Goal: Check status: Check status

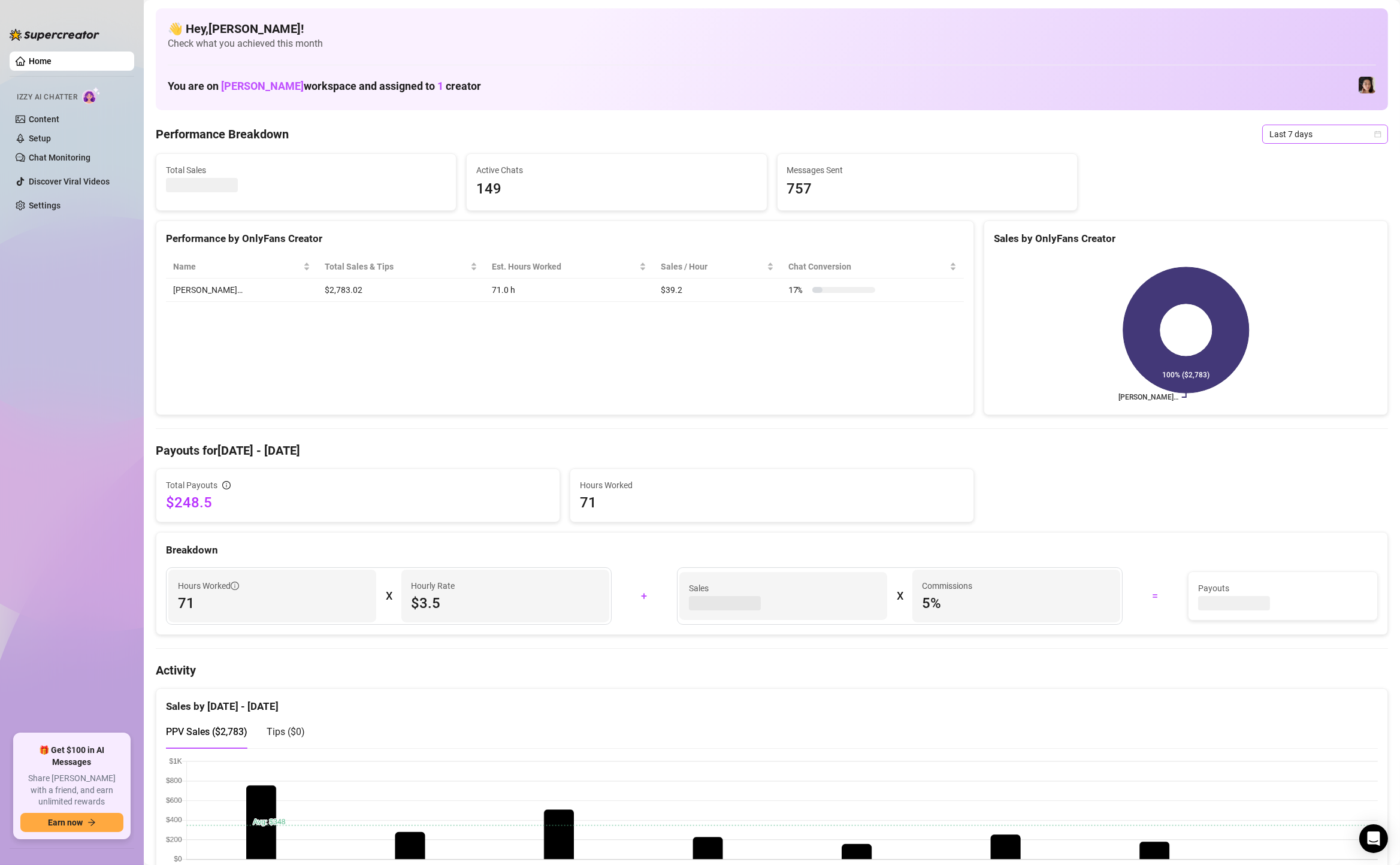
click at [1305, 138] on span "Last 7 days" at bounding box center [1325, 133] width 112 height 18
click at [1296, 233] on div "Custom date" at bounding box center [1325, 235] width 107 height 13
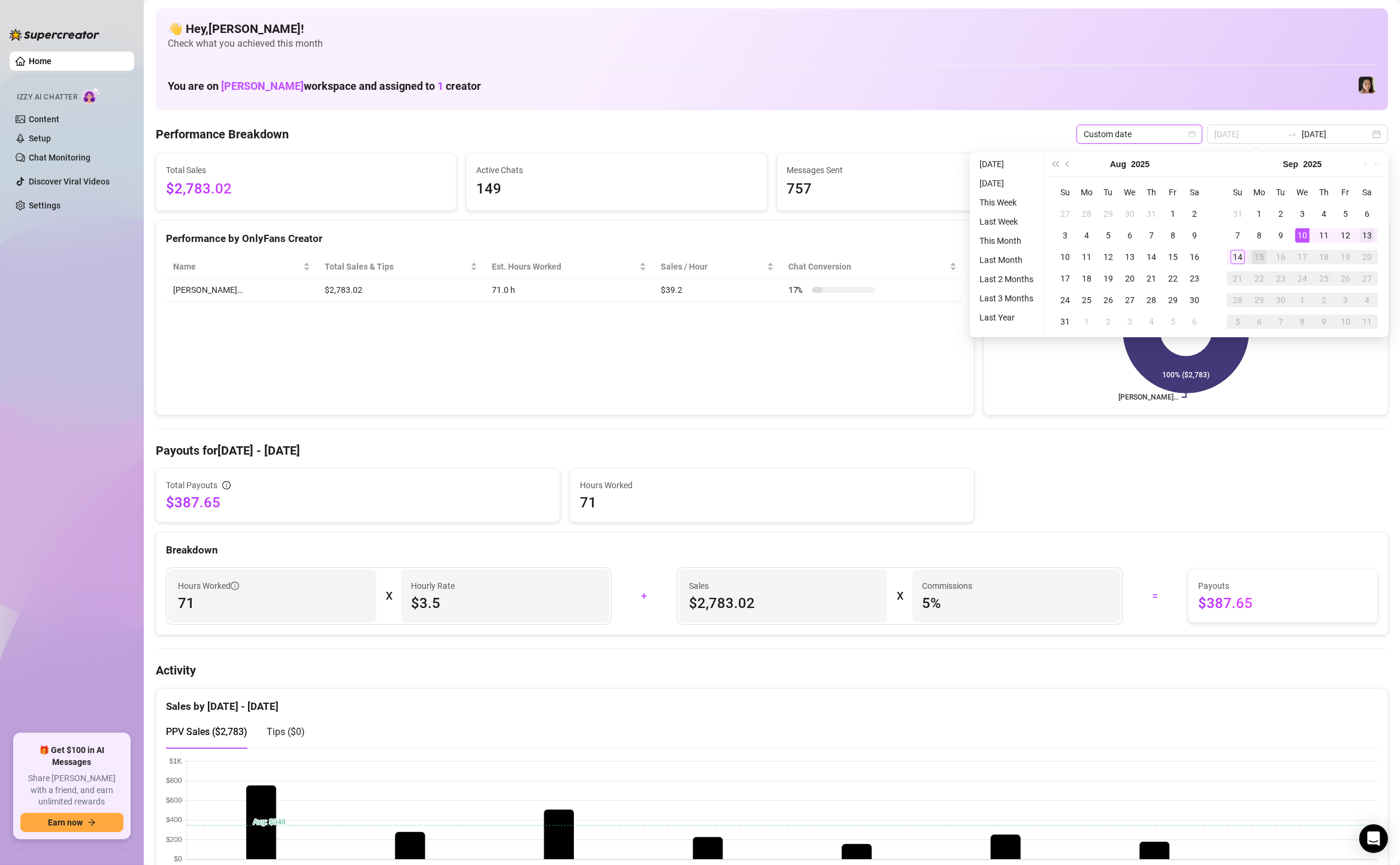
type input "[DATE]"
click at [1365, 232] on div "13" at bounding box center [1366, 235] width 14 height 14
type input "[DATE]"
click at [1243, 257] on div "14" at bounding box center [1237, 257] width 14 height 14
type input "[DATE]"
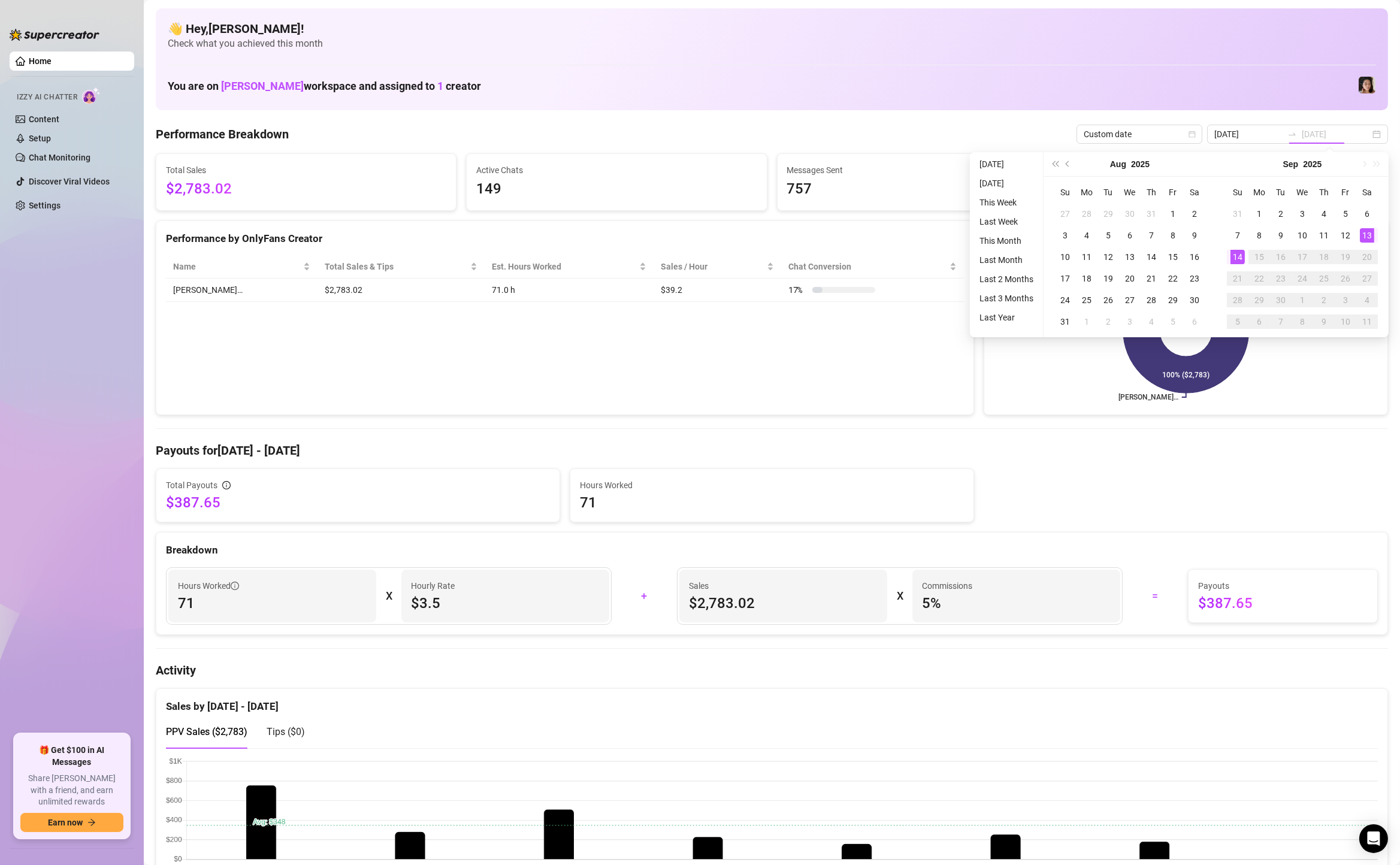
type input "[DATE]"
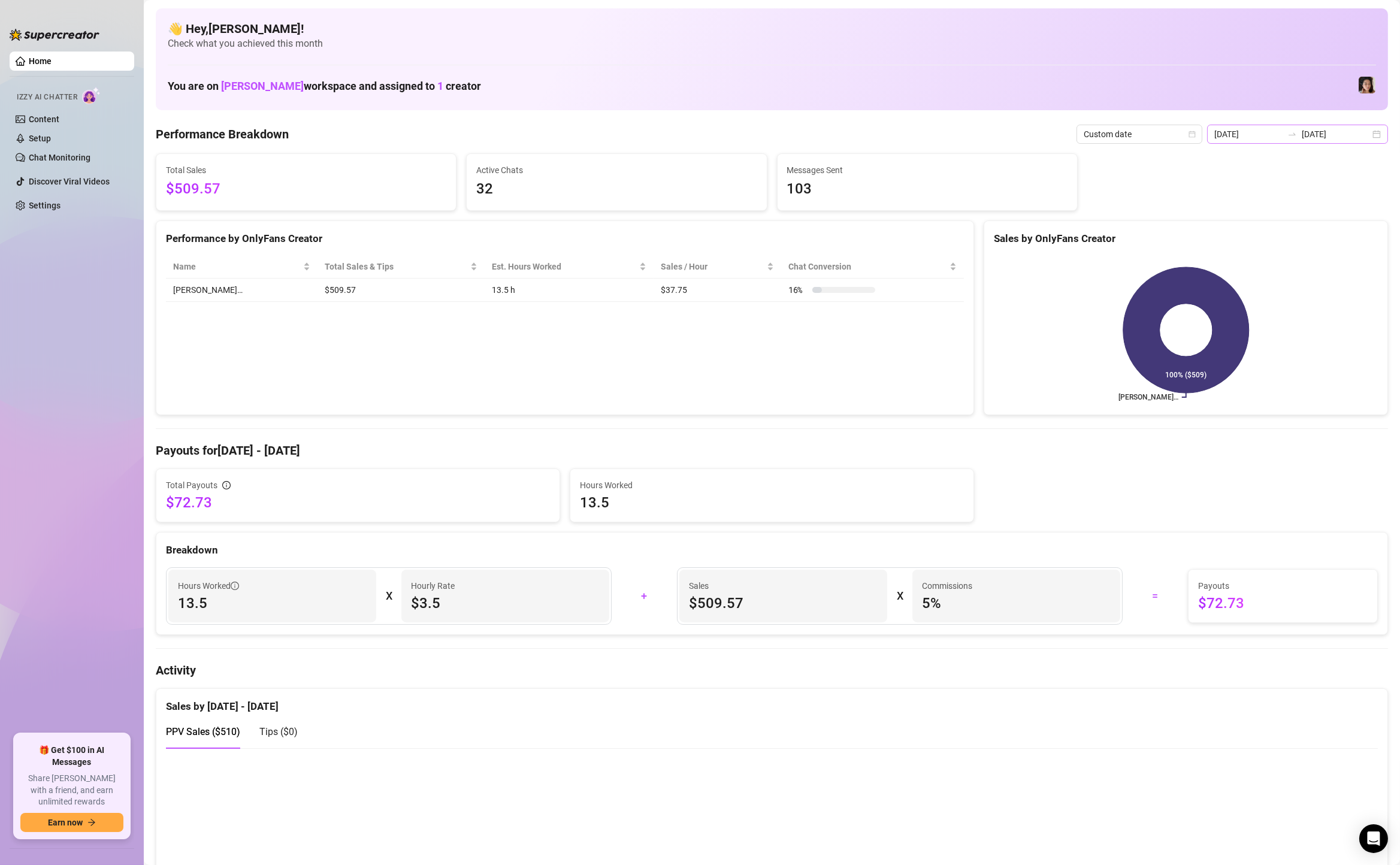
click at [1383, 136] on div "[DATE] [DATE]" at bounding box center [1298, 134] width 181 height 19
click at [1387, 133] on div "[DATE] [DATE]" at bounding box center [1298, 134] width 181 height 19
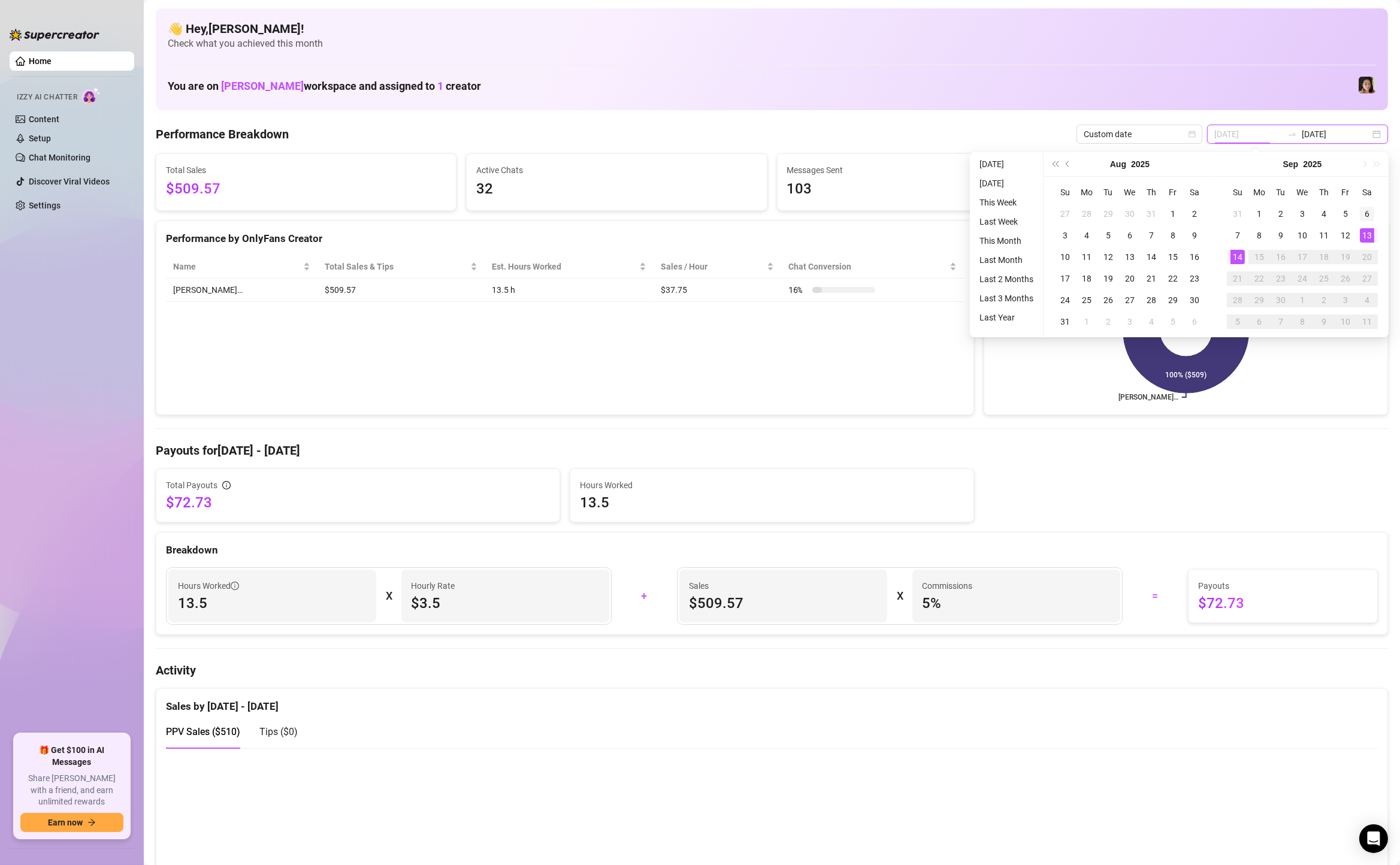
type input "[DATE]"
click at [1363, 216] on div "6" at bounding box center [1366, 213] width 14 height 14
type input "[DATE]"
click at [1351, 232] on div "12" at bounding box center [1345, 235] width 14 height 14
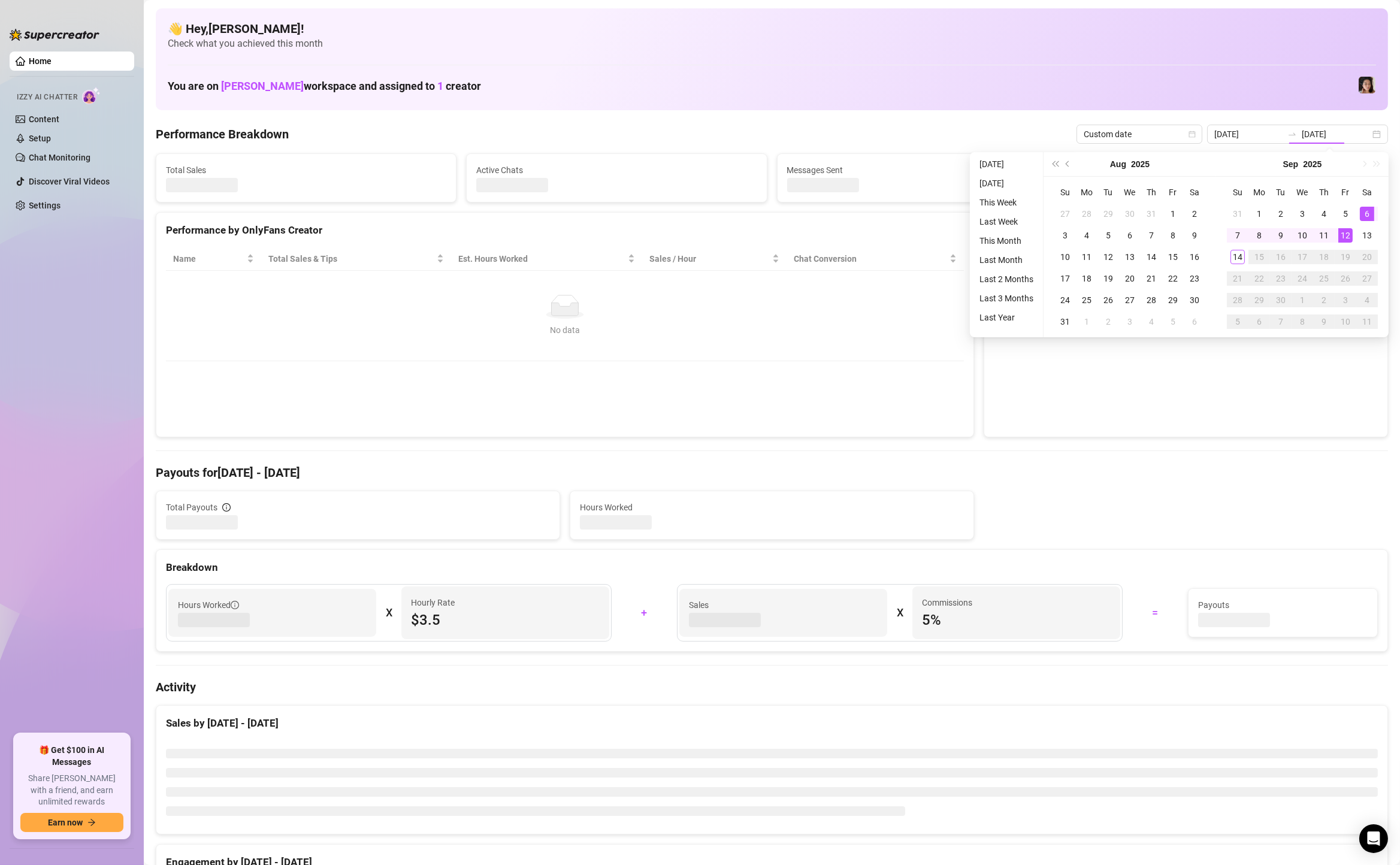
type input "[DATE]"
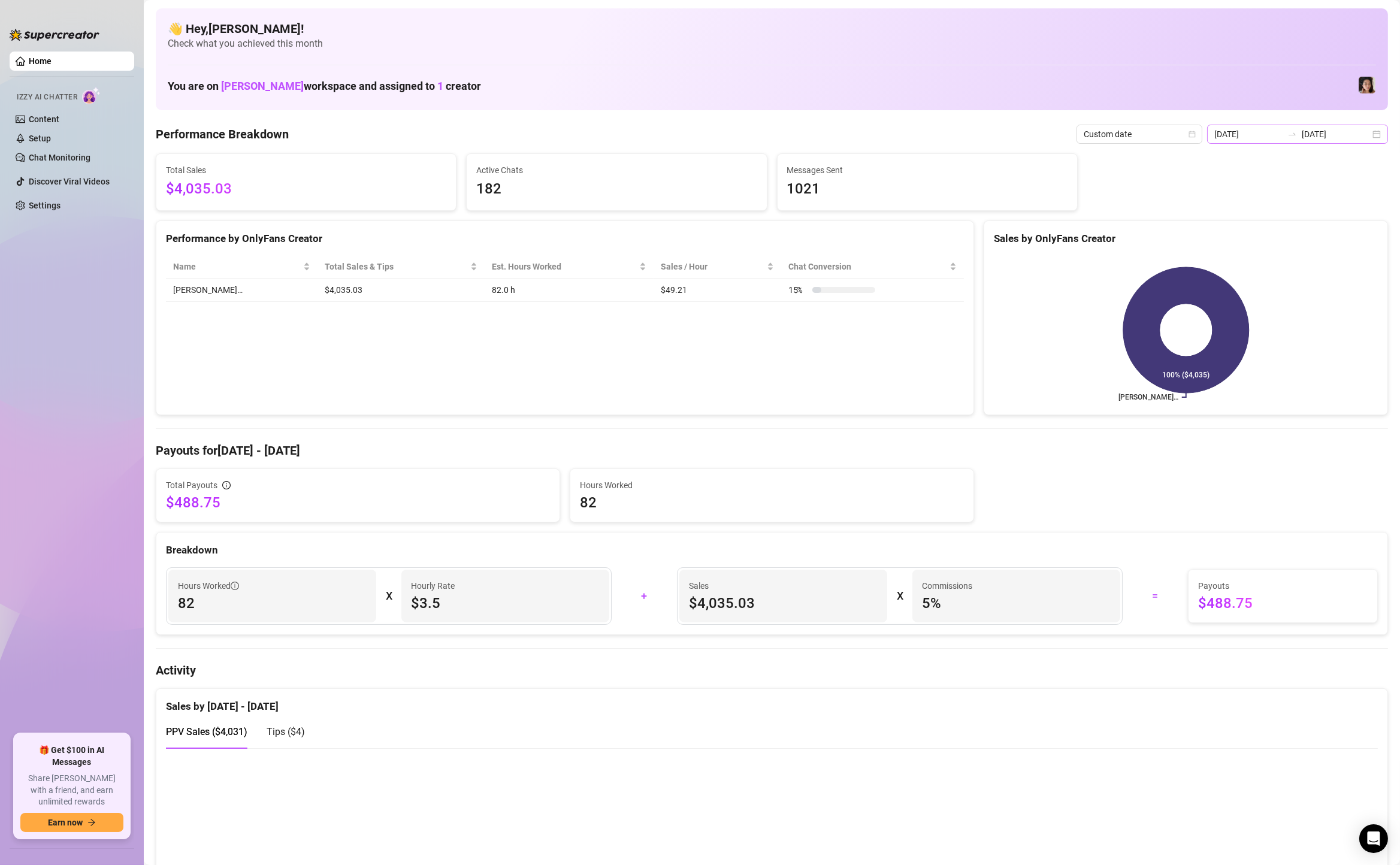
click at [1386, 131] on div "[DATE] [DATE]" at bounding box center [1298, 134] width 181 height 19
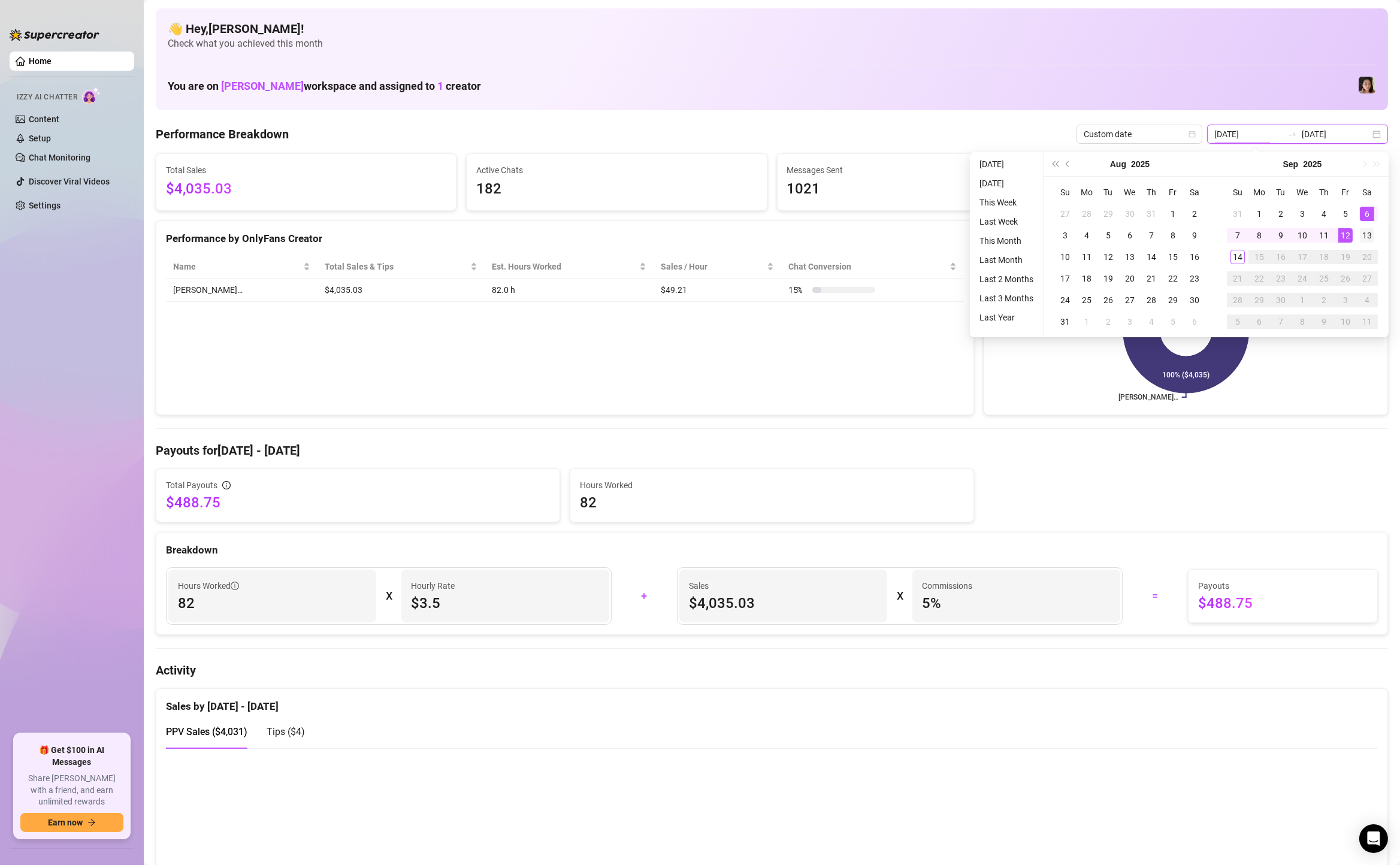
type input "[DATE]"
click at [1366, 236] on div "13" at bounding box center [1366, 235] width 14 height 14
type input "[DATE]"
click at [1236, 252] on div "14" at bounding box center [1237, 257] width 14 height 14
type input "[DATE]"
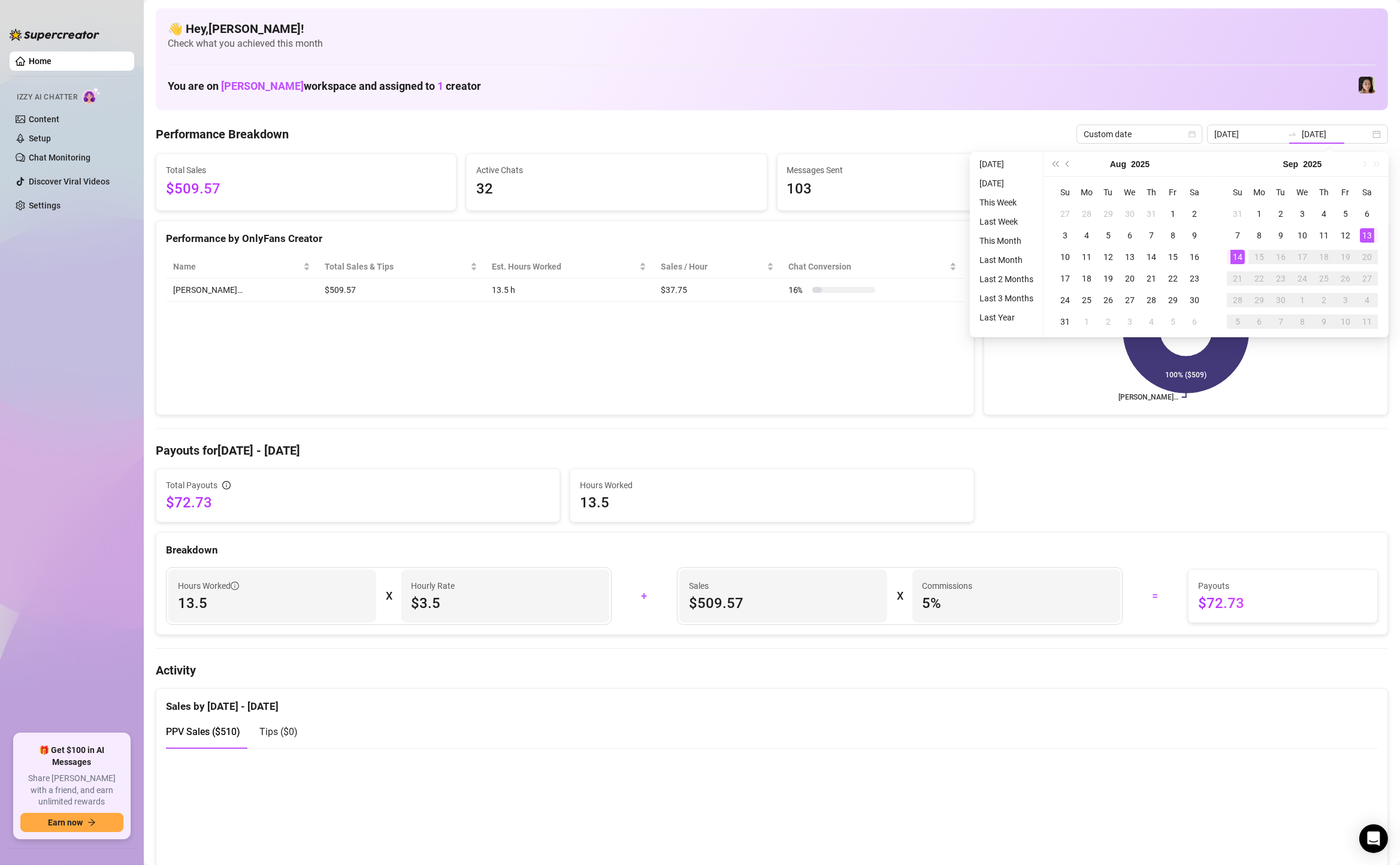
type input "[DATE]"
